Goal: Navigation & Orientation: Find specific page/section

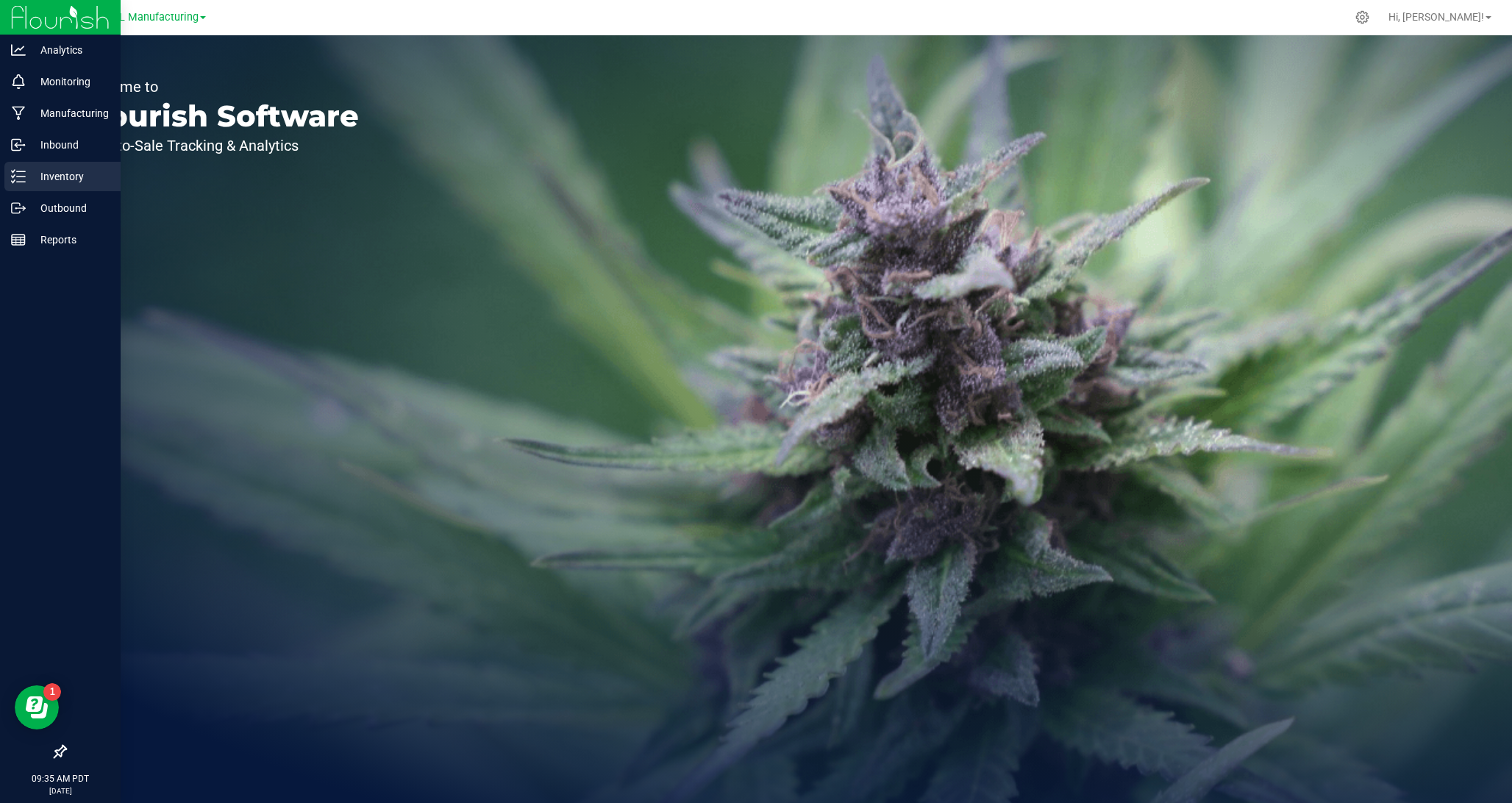
click at [77, 179] on p "Inventory" at bounding box center [70, 176] width 88 height 17
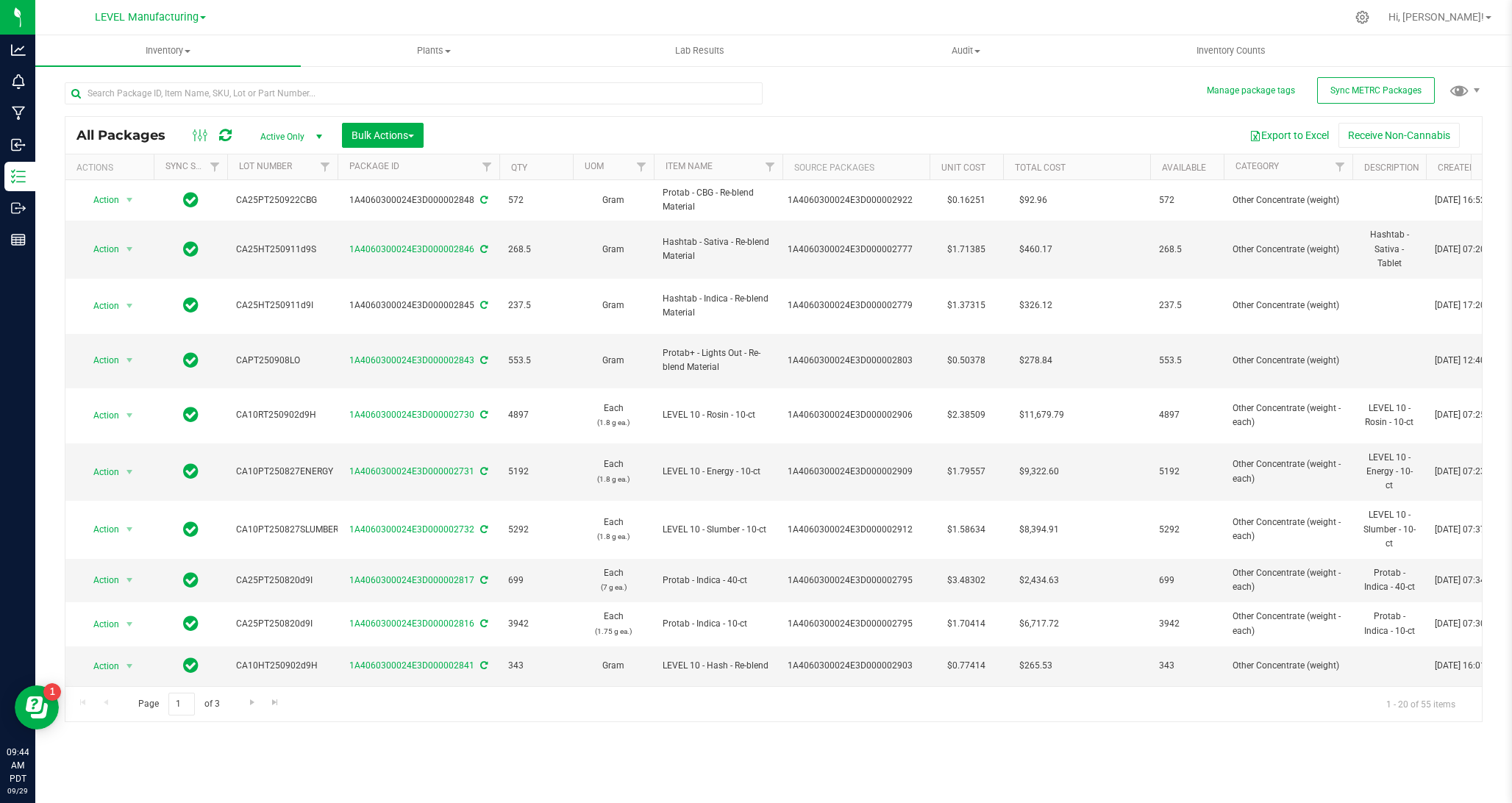
click at [207, 16] on div "LEVEL Manufacturing" at bounding box center [149, 17] width 215 height 22
click at [186, 21] on span "LEVEL Manufacturing" at bounding box center [147, 17] width 104 height 13
click at [136, 53] on link "LEVEL - Extension" at bounding box center [149, 52] width 215 height 20
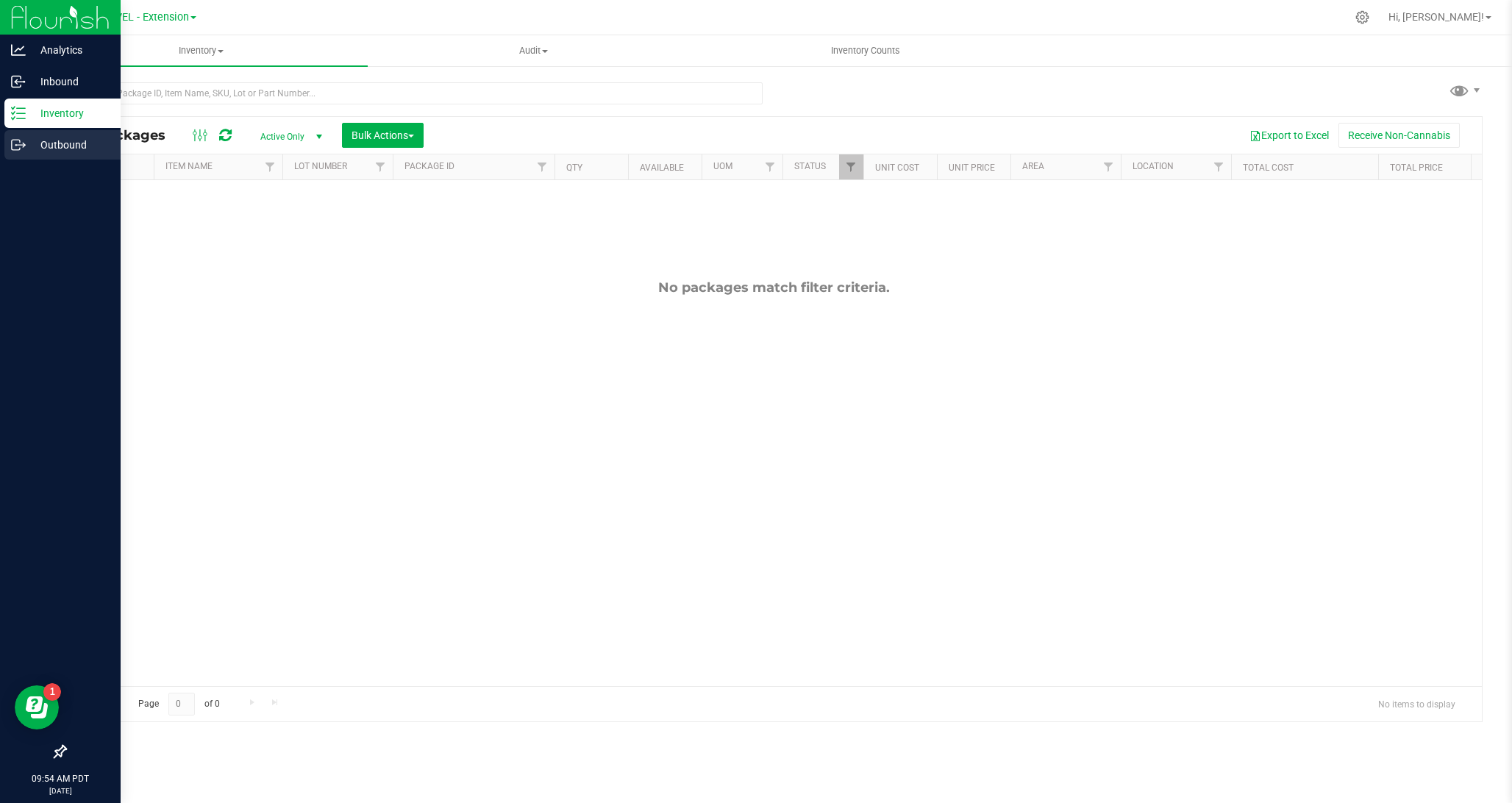
click at [27, 147] on p "Outbound" at bounding box center [70, 145] width 88 height 17
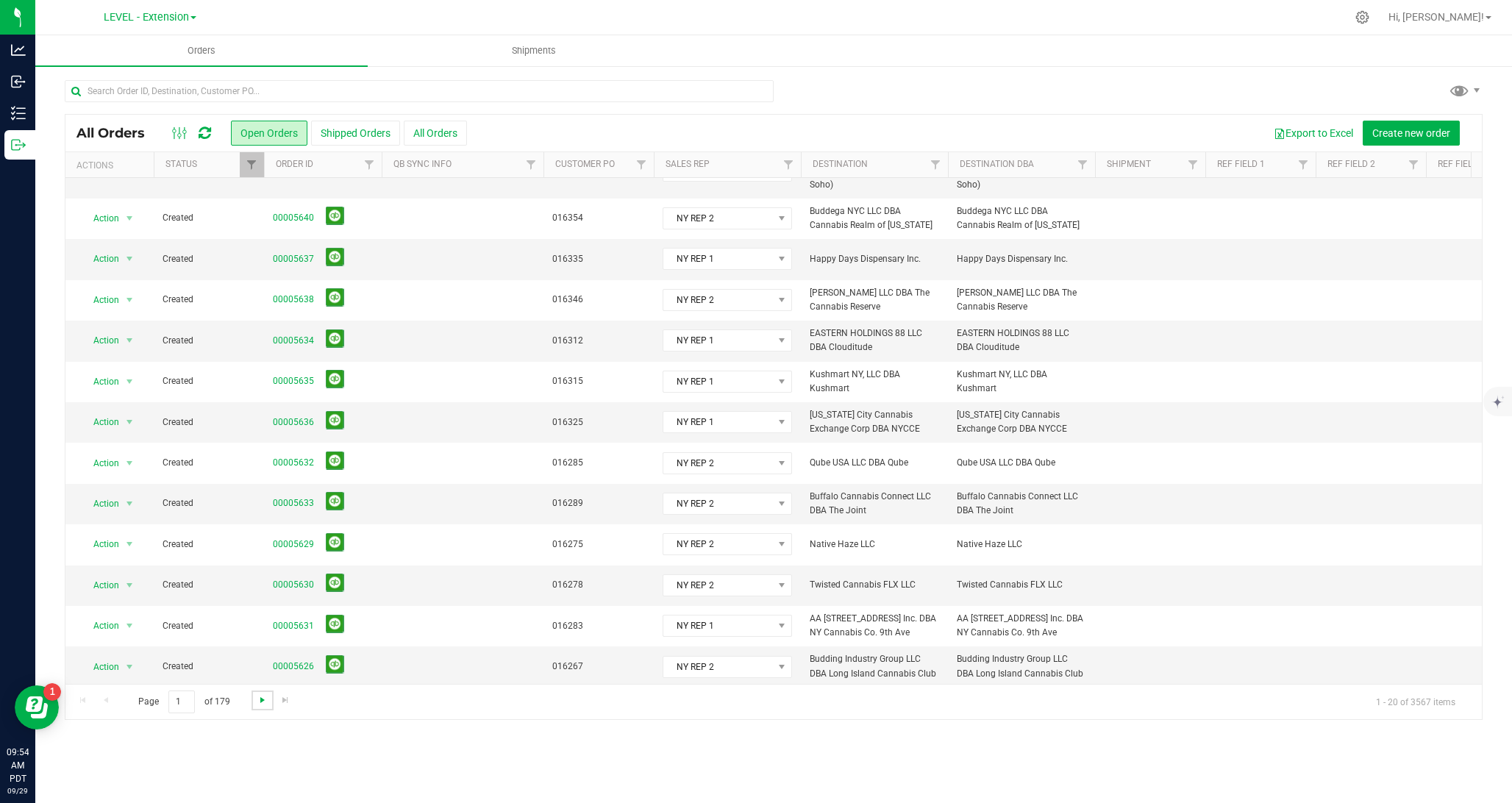
click at [257, 700] on span "Go to the next page" at bounding box center [262, 700] width 12 height 12
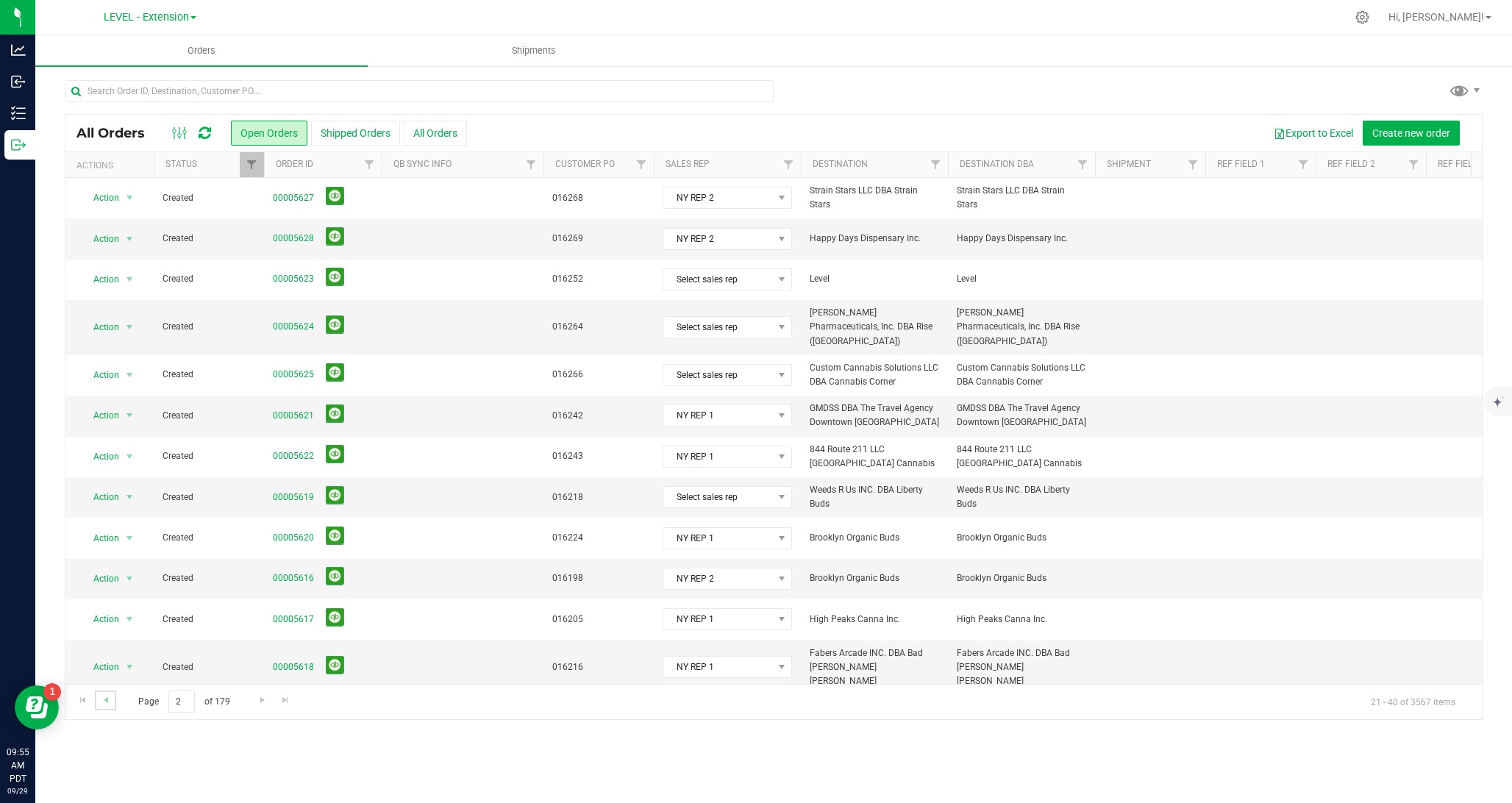
click at [100, 706] on link "Go to the previous page" at bounding box center [105, 699] width 22 height 20
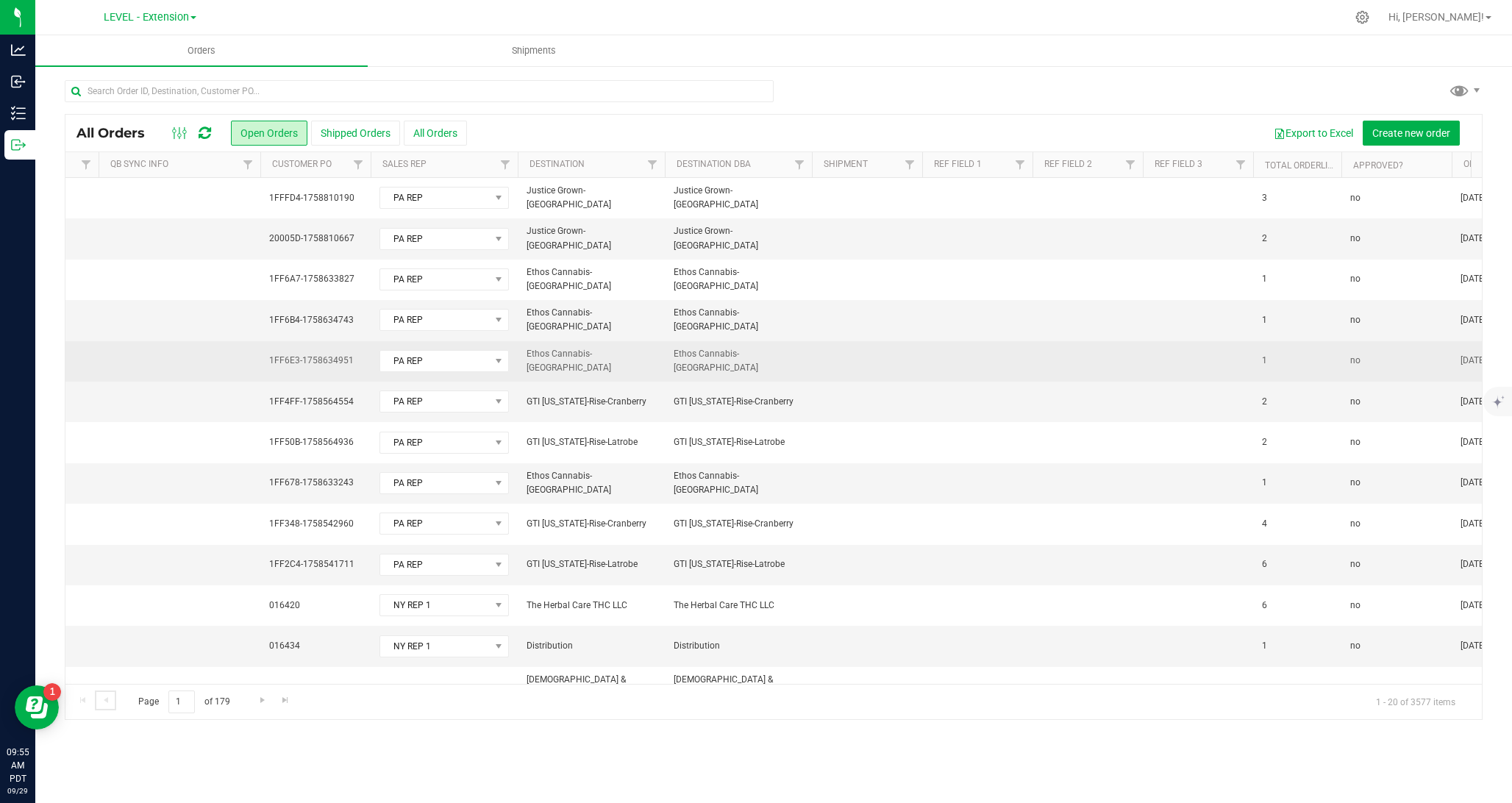
scroll to position [0, 912]
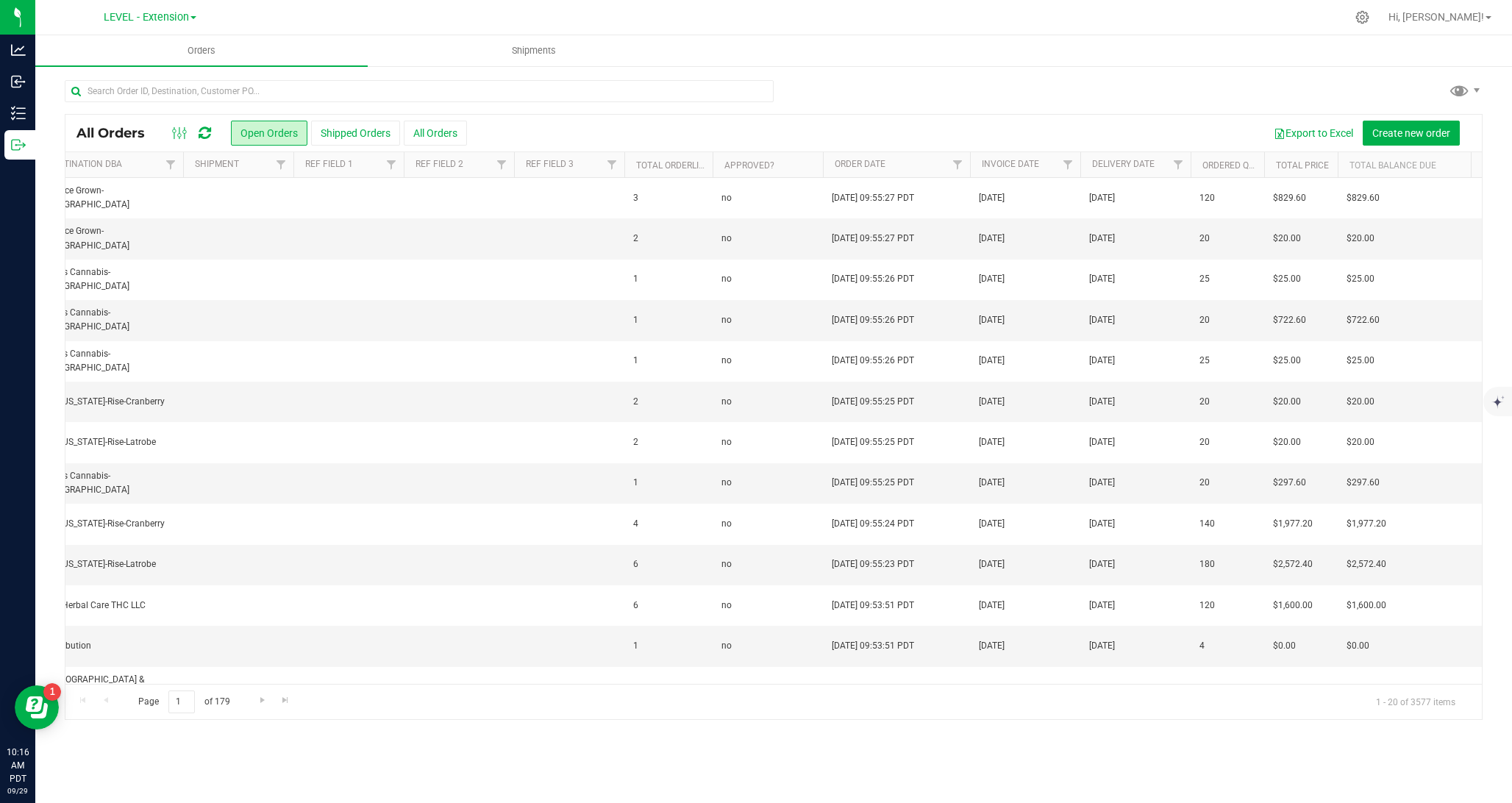
click at [202, 138] on icon at bounding box center [205, 133] width 12 height 15
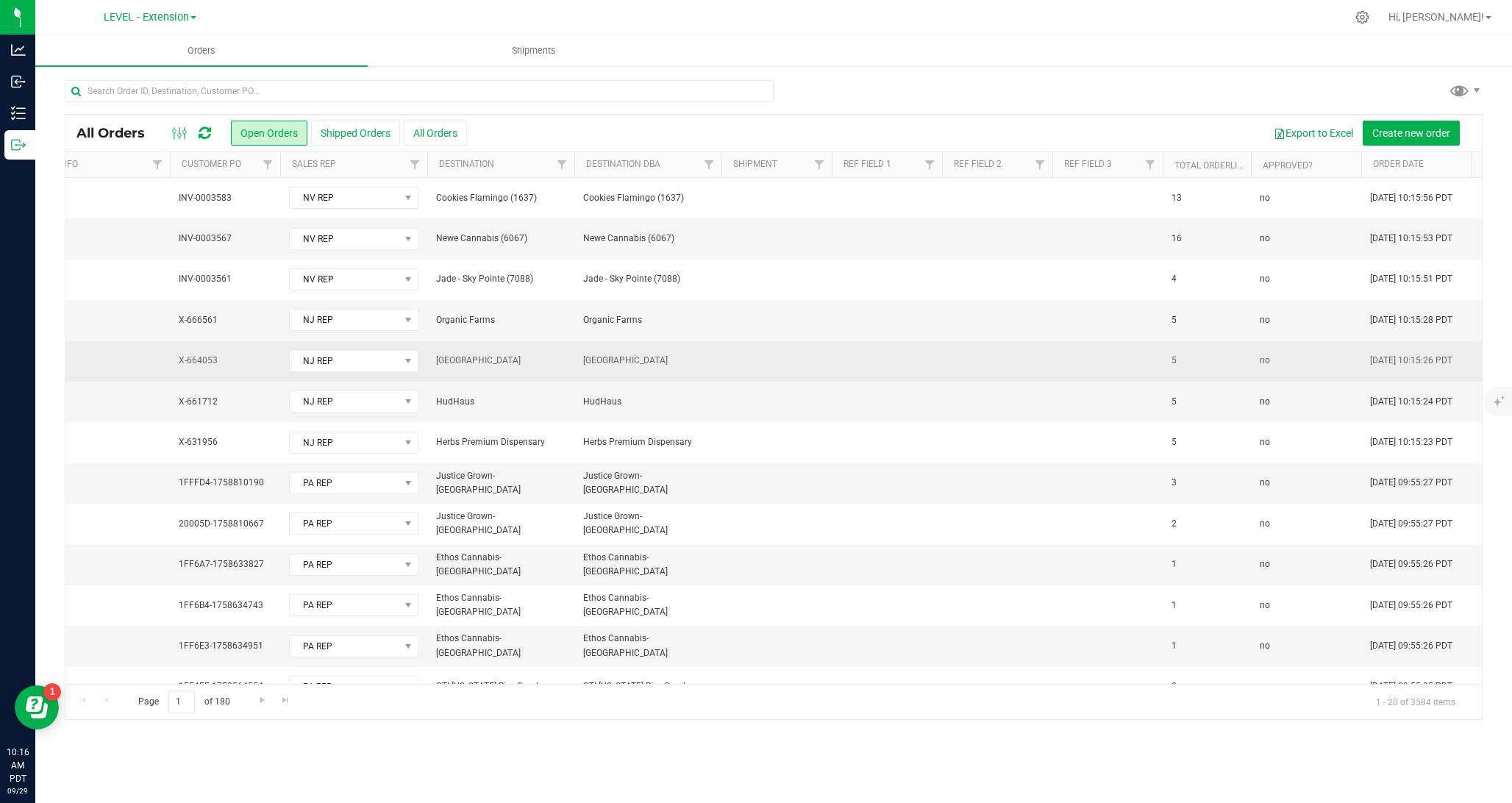
scroll to position [0, 1236]
